Goal: Information Seeking & Learning: Find specific fact

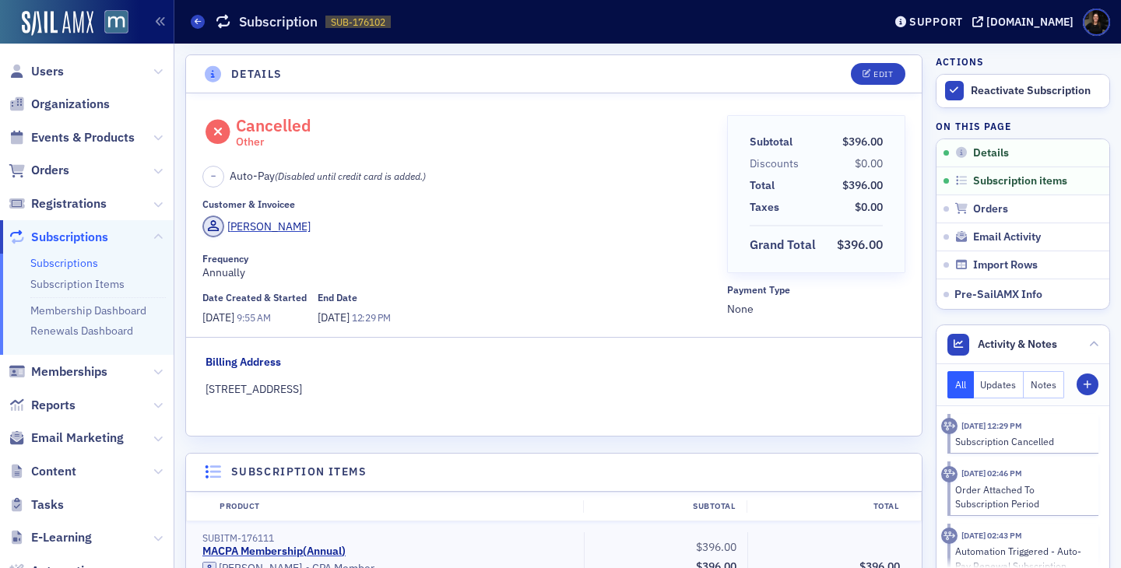
click at [66, 76] on span "Users" at bounding box center [87, 70] width 174 height 33
click at [44, 68] on span "Users" at bounding box center [47, 71] width 33 height 17
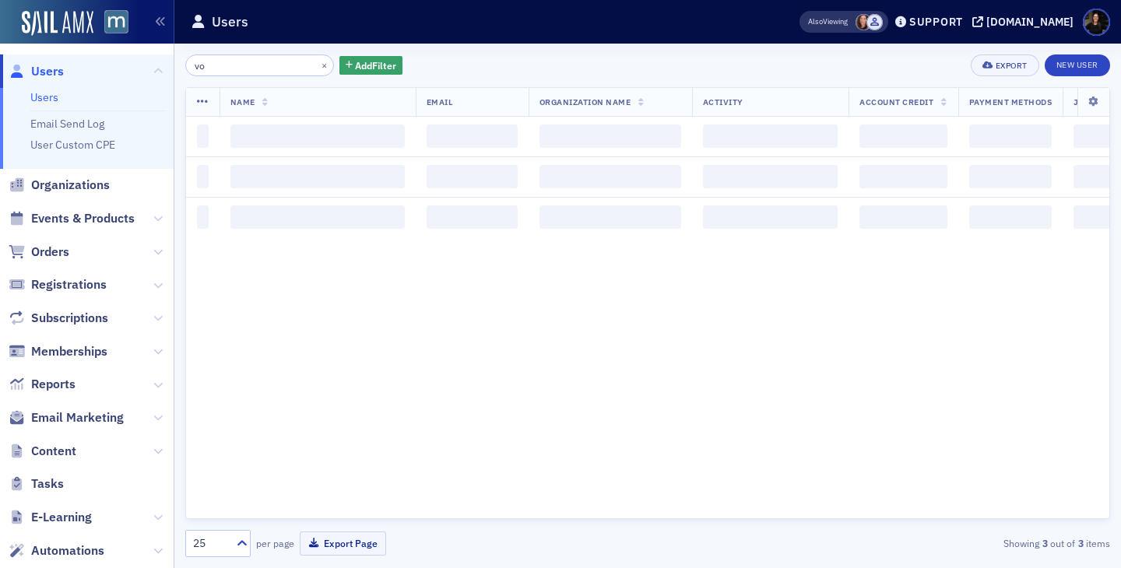
type input "v"
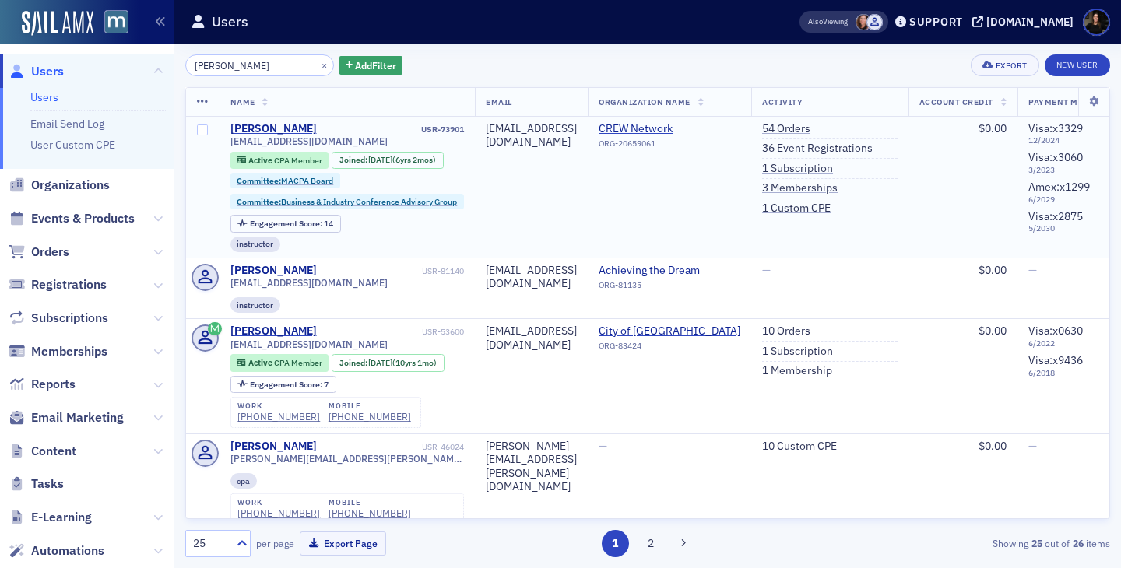
type input "[PERSON_NAME]"
drag, startPoint x: 352, startPoint y: 142, endPoint x: 224, endPoint y: 145, distance: 127.6
click at [224, 145] on td "[PERSON_NAME] USR-73901 [EMAIL_ADDRESS][DOMAIN_NAME] Active CPA Member Joined :…" at bounding box center [347, 188] width 256 height 142
copy span "[EMAIL_ADDRESS][DOMAIN_NAME]"
